Goal: Transaction & Acquisition: Subscribe to service/newsletter

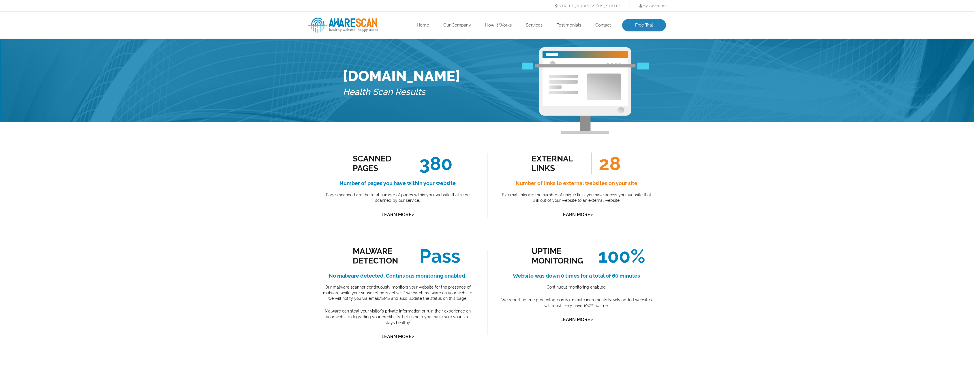
click at [353, 25] on img at bounding box center [342, 25] width 69 height 15
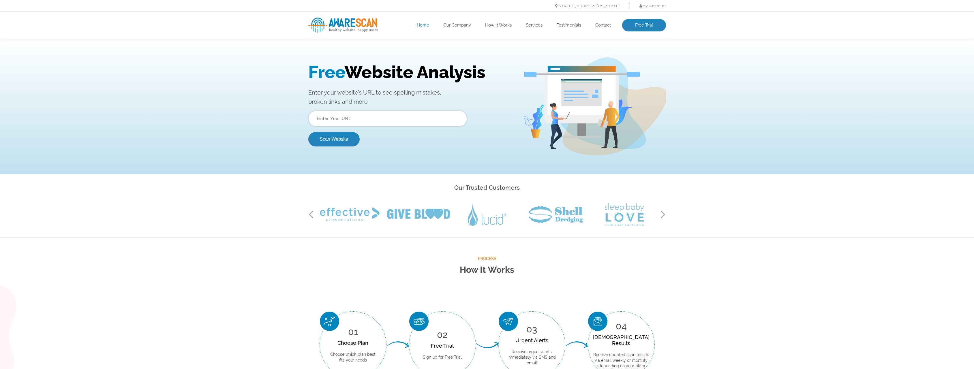
click at [390, 123] on input "text" at bounding box center [387, 119] width 159 height 16
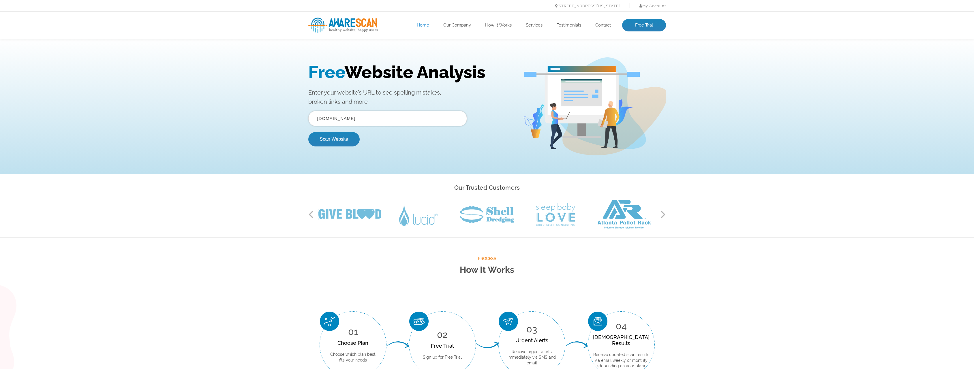
type input "thesilvermountain.nl"
click at [308, 132] on button "Scan Website" at bounding box center [333, 139] width 51 height 14
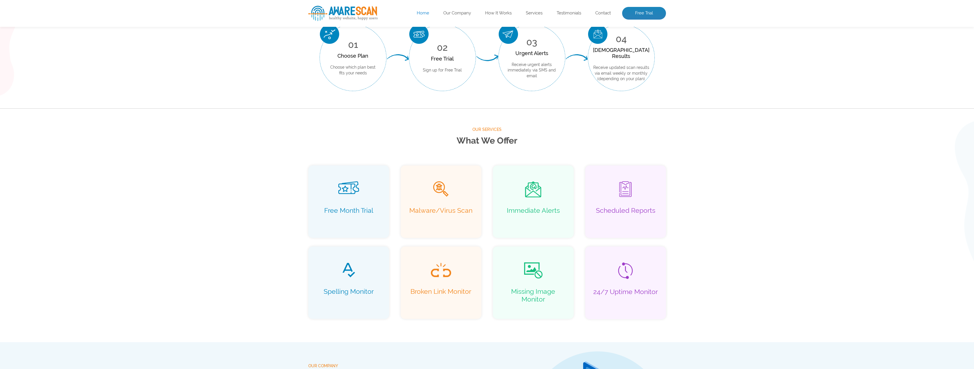
scroll to position [195, 0]
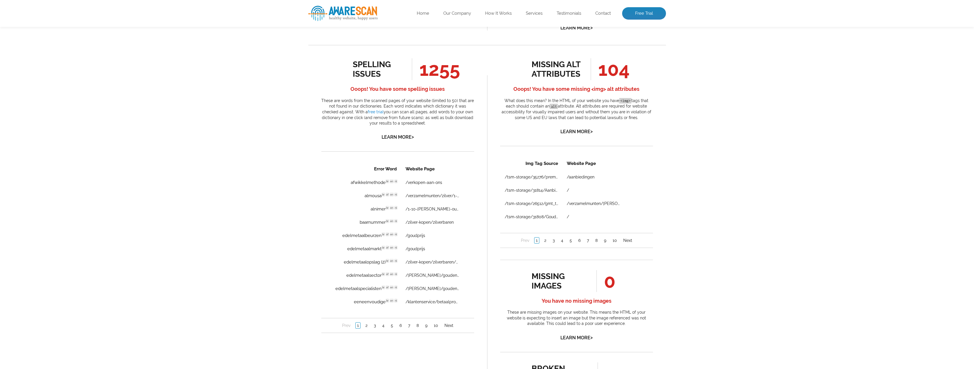
scroll to position [346, 0]
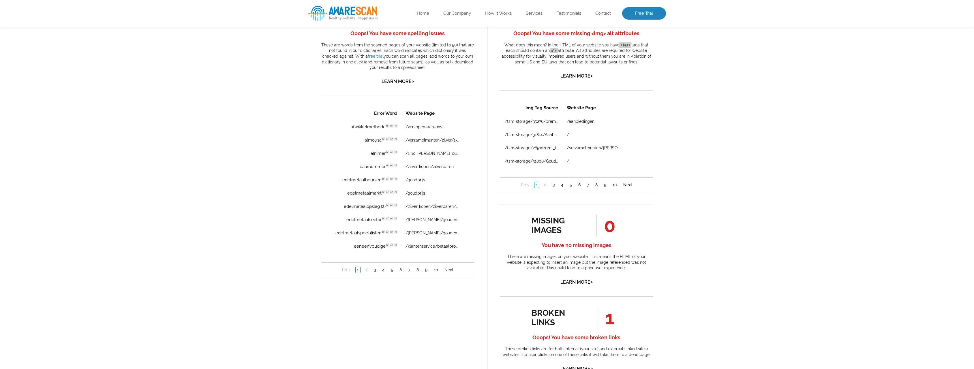
click at [364, 272] on link "2" at bounding box center [366, 270] width 5 height 6
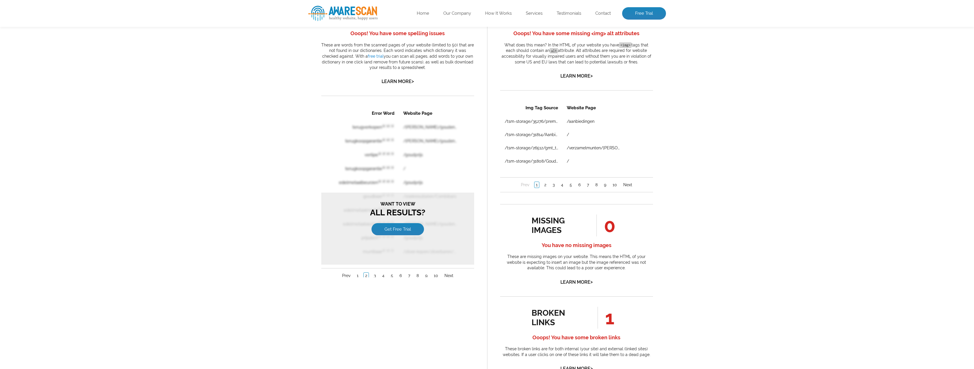
scroll to position [0, 0]
click at [392, 234] on link "Get Free Trial" at bounding box center [397, 229] width 52 height 12
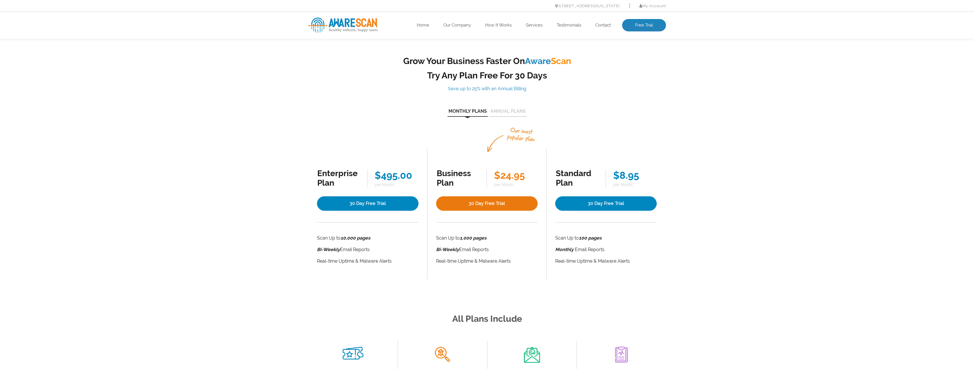
click at [502, 205] on link "30 Day Free Trial" at bounding box center [486, 203] width 101 height 14
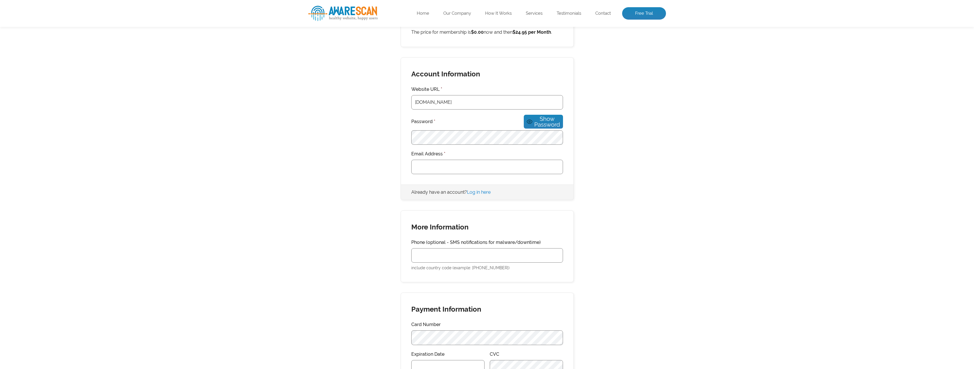
scroll to position [144, 0]
click at [446, 162] on input "Email Address *" at bounding box center [487, 166] width 152 height 14
type input "[EMAIL_ADDRESS][DOMAIN_NAME]"
drag, startPoint x: 295, startPoint y: 221, endPoint x: 301, endPoint y: 216, distance: 7.4
click at [295, 221] on div "Membership Information You have selected the Business Plan membership level. Sc…" at bounding box center [487, 307] width 974 height 688
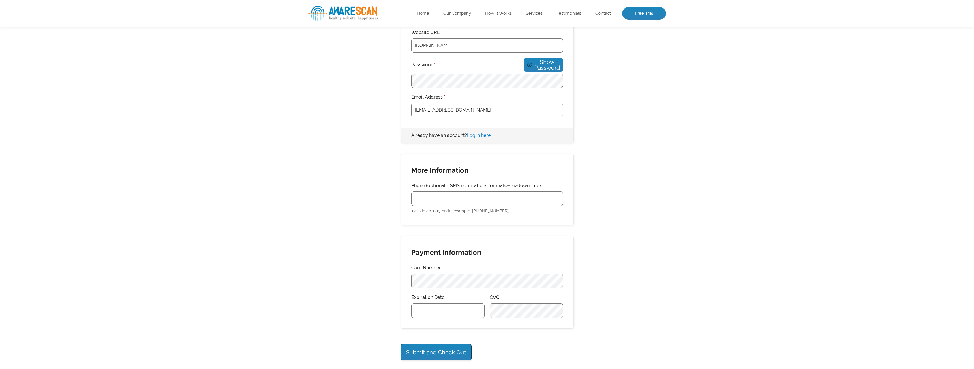
scroll to position [375, 0]
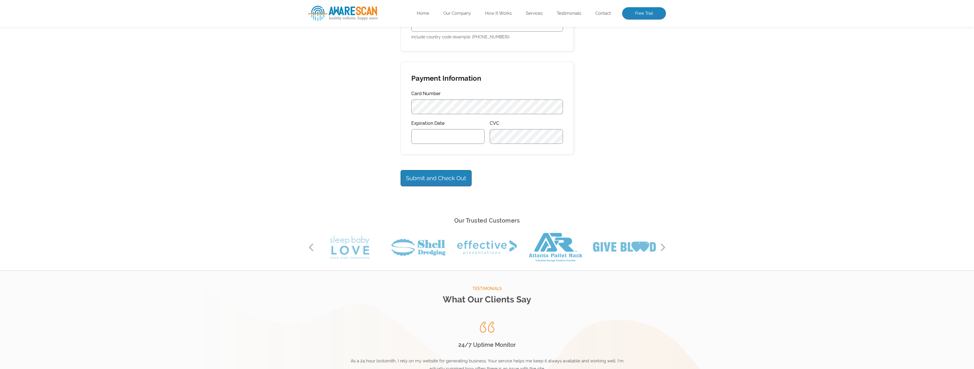
click at [475, 93] on div "Card Number" at bounding box center [487, 102] width 152 height 25
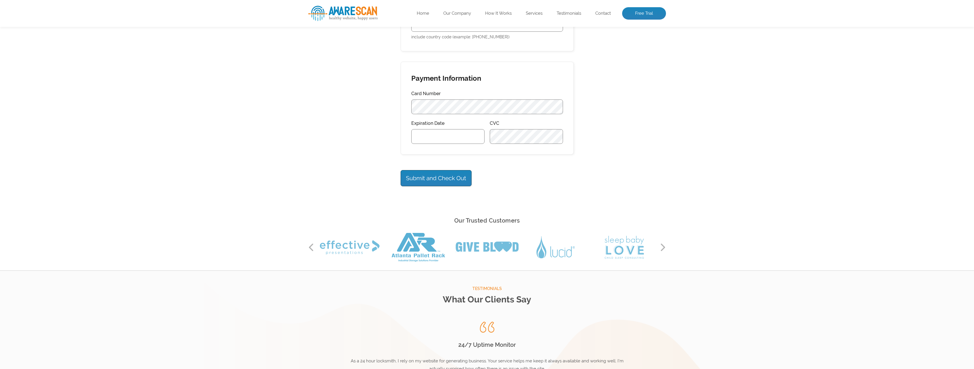
click at [460, 176] on input "Submit and Check Out" at bounding box center [435, 178] width 71 height 16
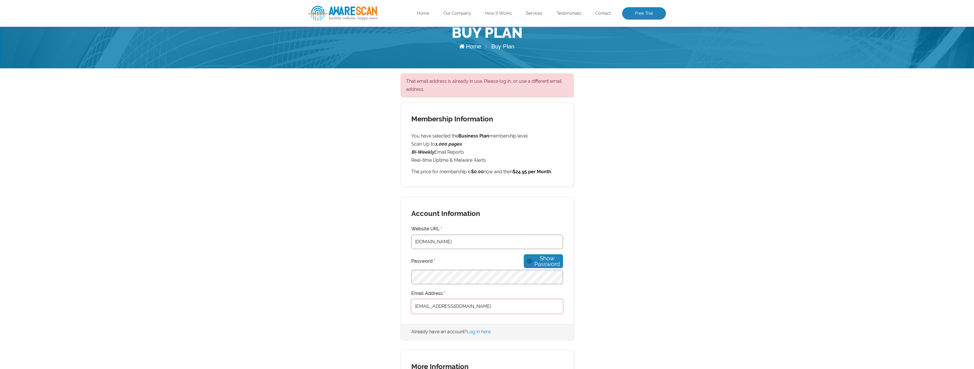
scroll to position [144, 0]
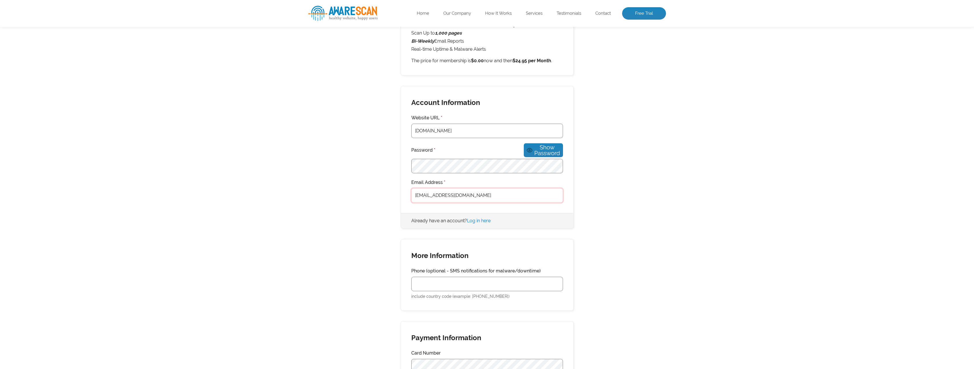
drag, startPoint x: 445, startPoint y: 189, endPoint x: 484, endPoint y: 187, distance: 38.9
click at [484, 188] on input "[EMAIL_ADDRESS][DOMAIN_NAME]" at bounding box center [487, 195] width 152 height 14
type input "[EMAIL_ADDRESS][DOMAIN_NAME]"
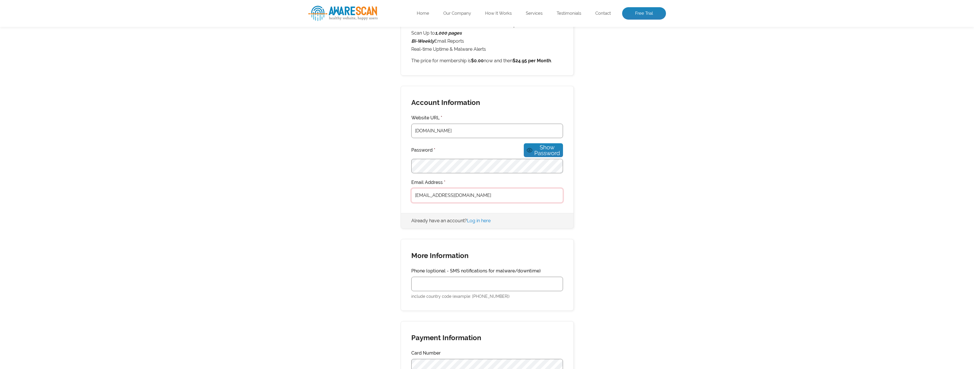
click at [412, 194] on input "[EMAIL_ADDRESS][DOMAIN_NAME]" at bounding box center [487, 195] width 152 height 14
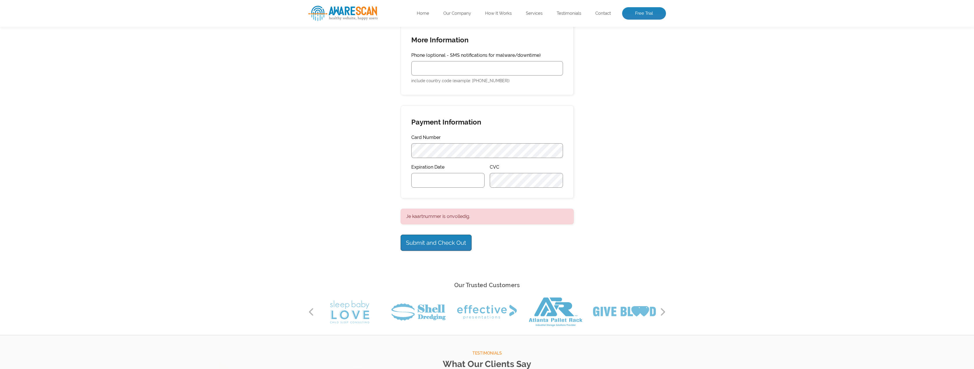
scroll to position [367, 0]
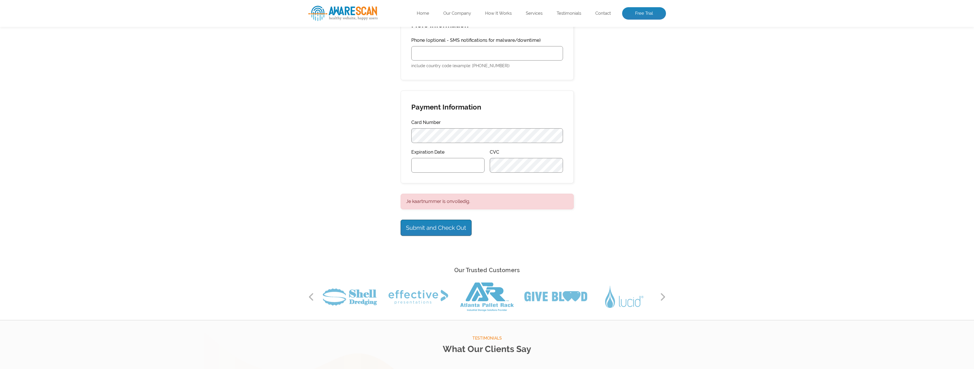
click at [451, 158] on div at bounding box center [447, 165] width 73 height 15
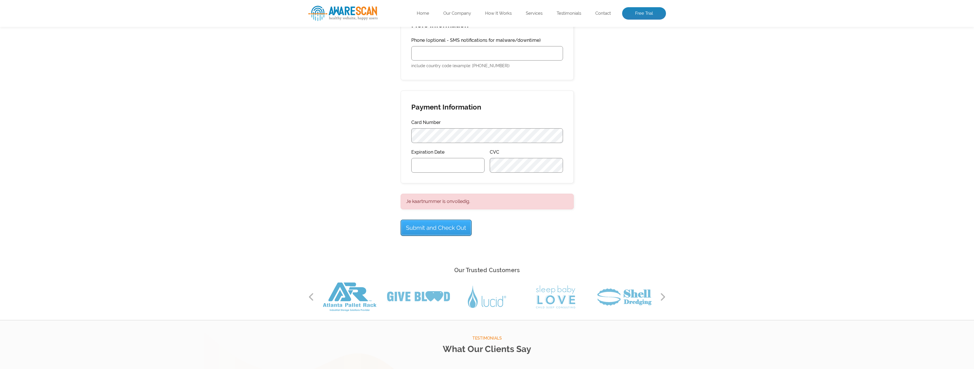
click at [438, 227] on input "Submit and Check Out" at bounding box center [435, 228] width 71 height 16
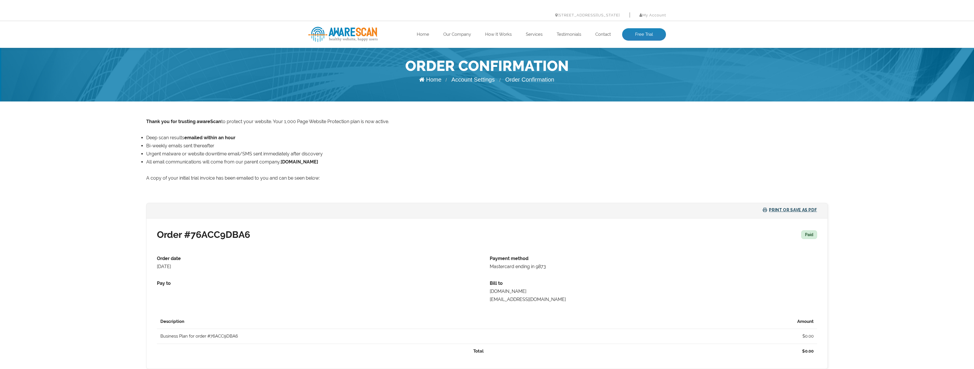
click at [118, 191] on article "Thank you for your membership to . Your Business Plan membership is now active.…" at bounding box center [487, 257] width 974 height 313
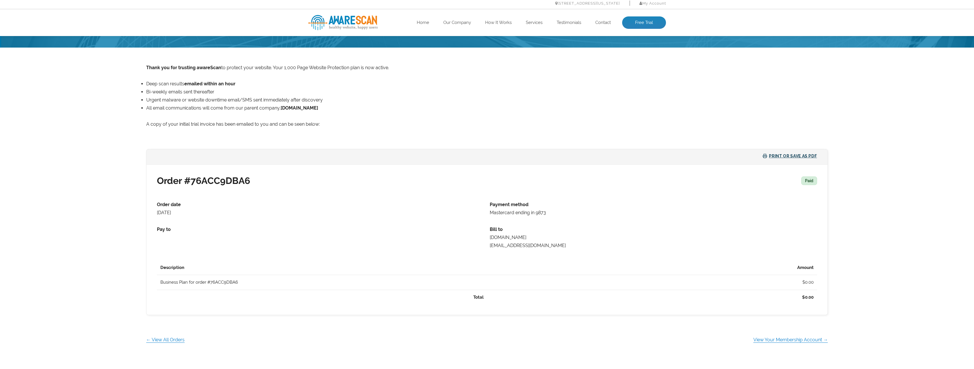
scroll to position [115, 0]
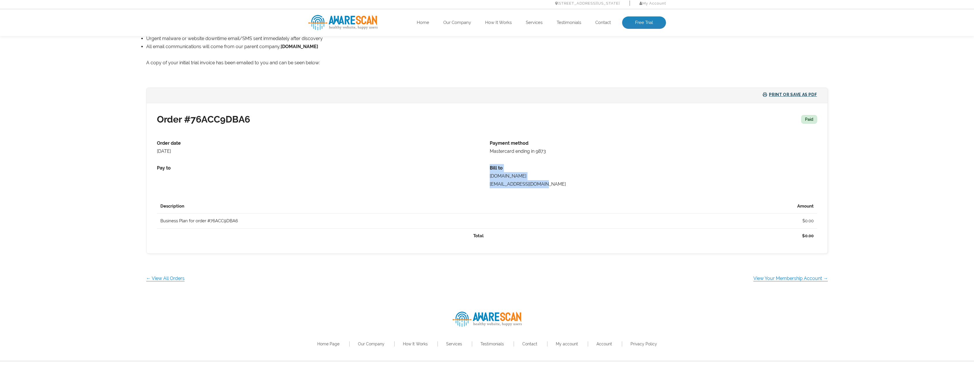
drag, startPoint x: 483, startPoint y: 173, endPoint x: 565, endPoint y: 182, distance: 82.4
click at [565, 182] on ul "Order date August 11, 2025 Payment method Mastercard ending in 9873 Pay to Bill…" at bounding box center [487, 163] width 660 height 49
click at [565, 182] on li "Bill to Thesilvermountain.nl wouterschut@hotmail.nl" at bounding box center [654, 176] width 328 height 24
click at [127, 174] on article "Thank you for your membership to . Your Business Plan membership is now active.…" at bounding box center [487, 142] width 974 height 313
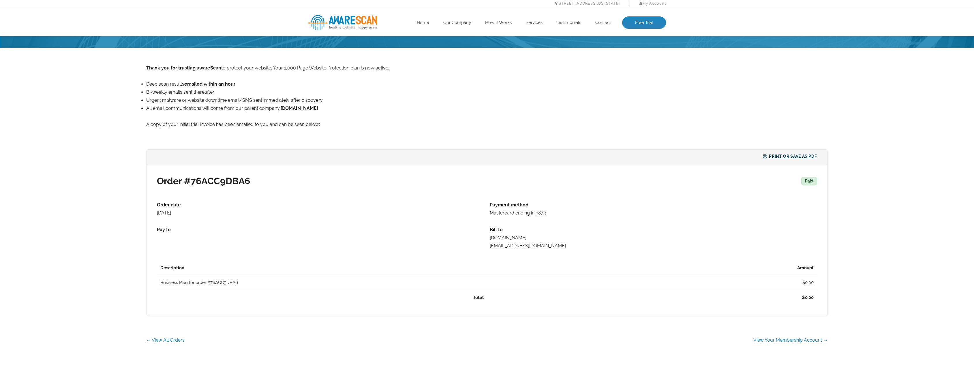
scroll to position [0, 0]
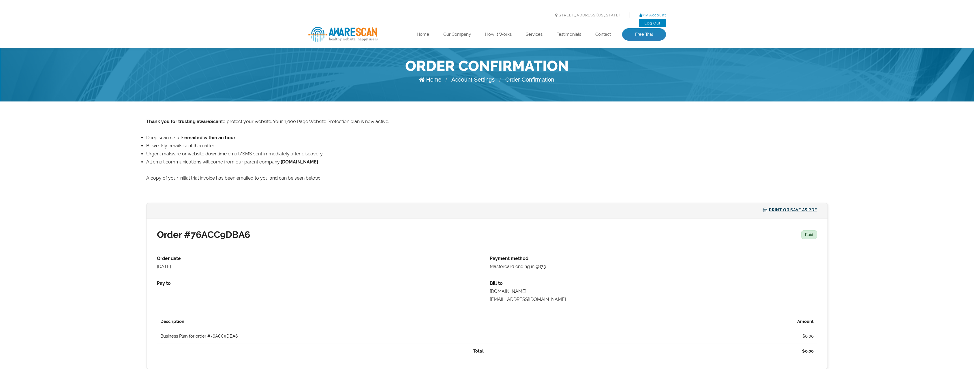
click at [654, 15] on link "My Account" at bounding box center [652, 15] width 27 height 4
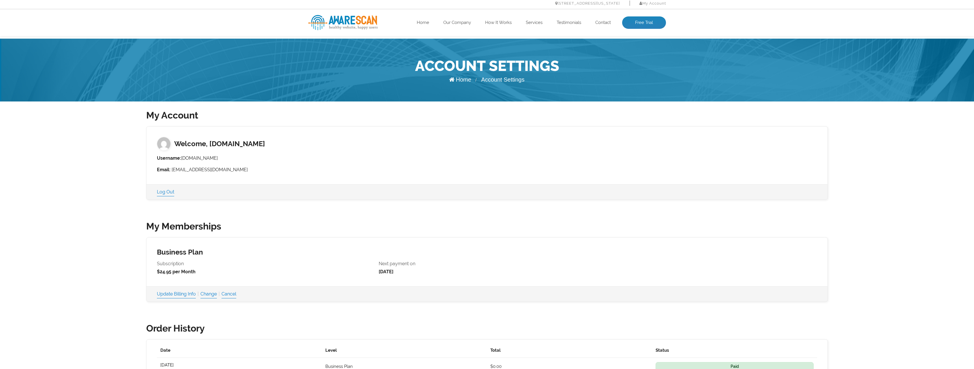
scroll to position [120, 0]
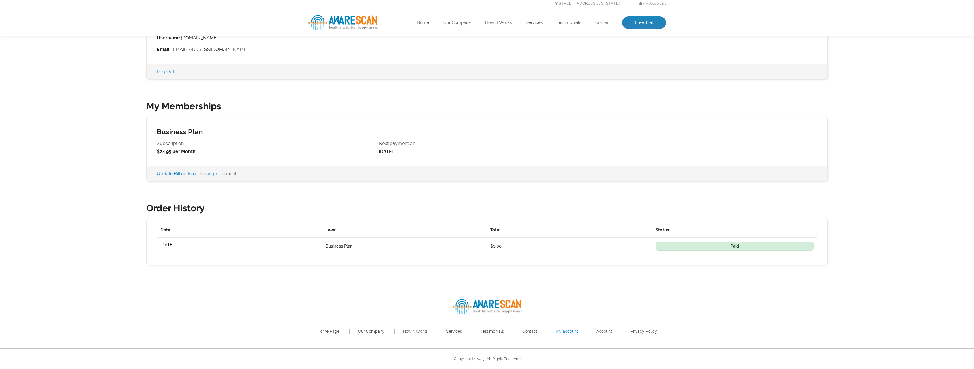
click at [236, 174] on link "Cancel" at bounding box center [228, 174] width 15 height 8
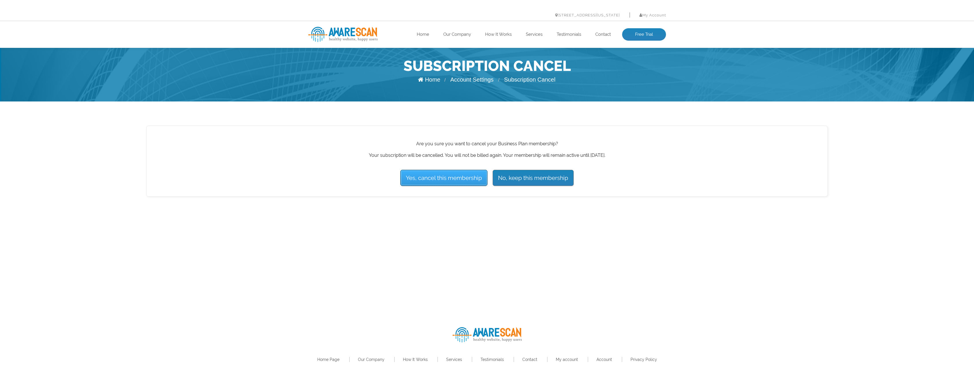
click at [442, 182] on input "Yes, cancel this membership" at bounding box center [443, 178] width 87 height 16
